Goal: Find specific page/section: Find specific page/section

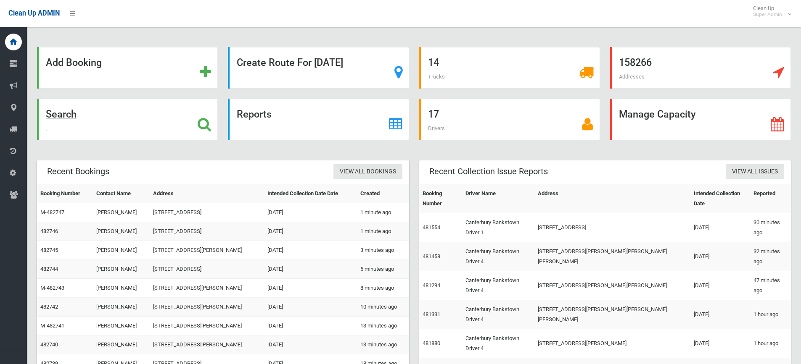
click at [100, 123] on div "Search" at bounding box center [127, 120] width 181 height 42
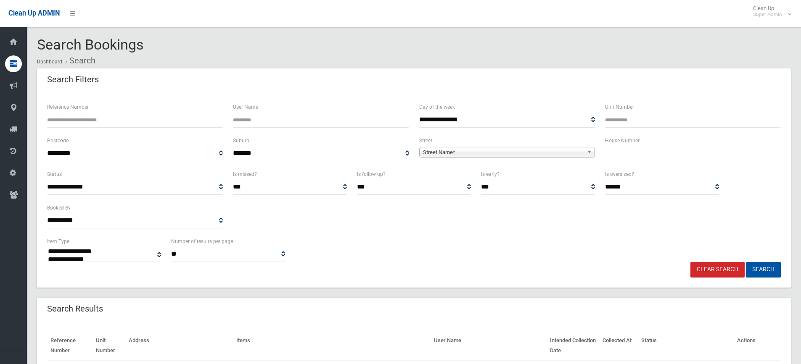
select select
click at [657, 158] on input "text" at bounding box center [693, 154] width 176 height 16
type input "**"
click at [562, 153] on span "Street Name*" at bounding box center [503, 153] width 161 height 10
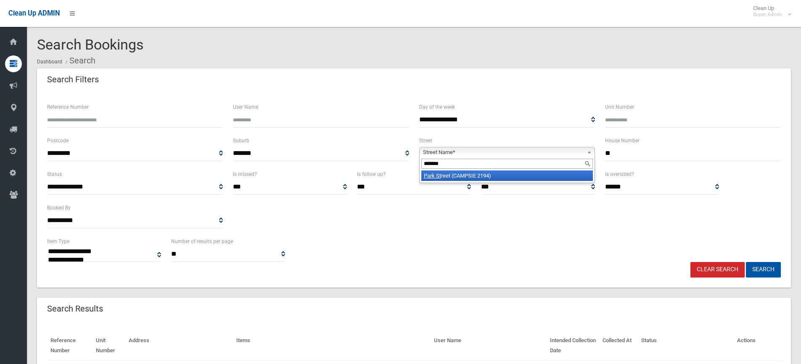
type input "*******"
click at [555, 181] on li "Park St reet (CAMPSIE 2194)" at bounding box center [506, 176] width 171 height 11
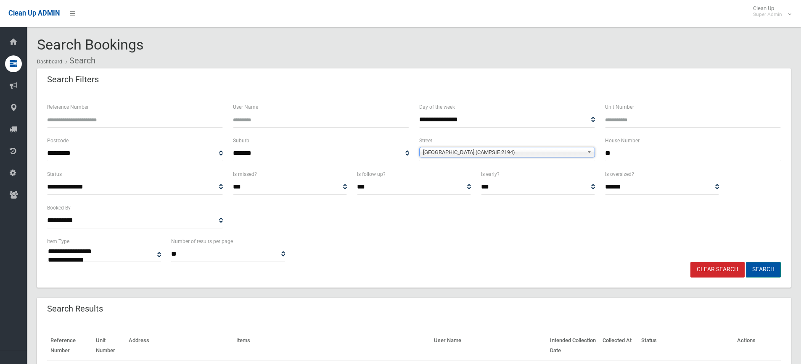
click at [758, 271] on button "Search" at bounding box center [763, 270] width 35 height 16
select select
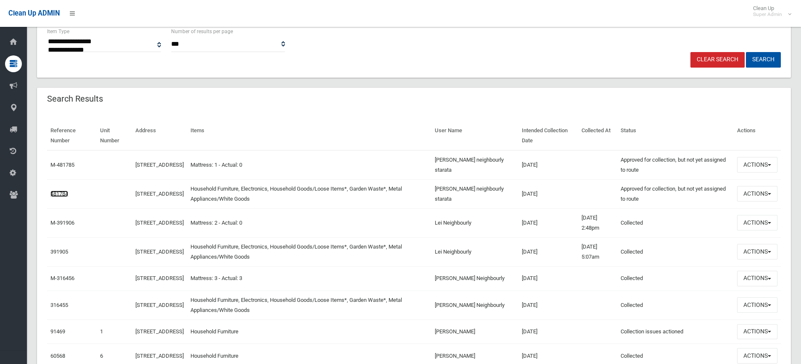
click at [64, 194] on link "481784" at bounding box center [59, 194] width 18 height 6
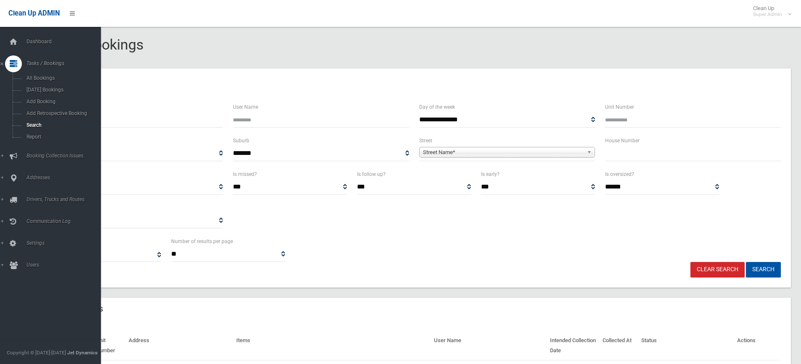
select select
click at [46, 79] on span "All Bookings" at bounding box center [62, 78] width 76 height 6
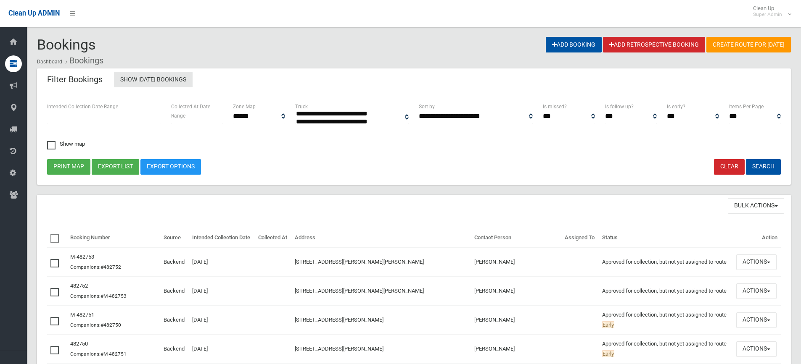
select select
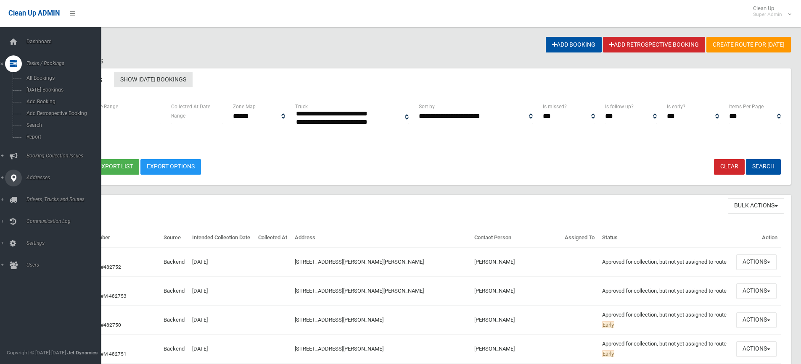
click at [41, 172] on link "Addresses" at bounding box center [53, 178] width 107 height 17
click at [39, 123] on span "All Addresses" at bounding box center [62, 122] width 76 height 6
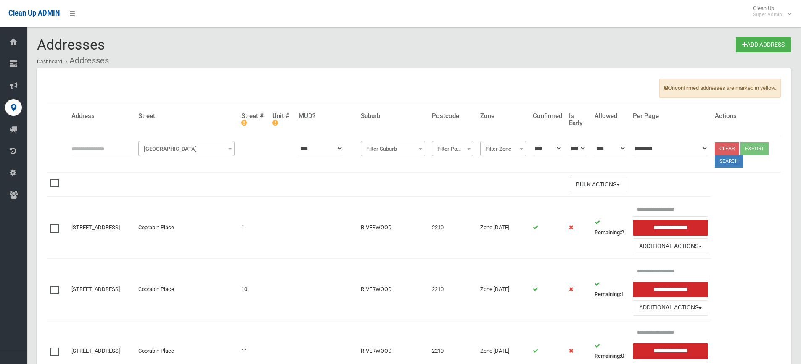
click at [107, 147] on input "text" at bounding box center [101, 149] width 60 height 16
type input "*"
type input "**********"
click button at bounding box center [0, 0] width 0 height 0
